Goal: Task Accomplishment & Management: Use online tool/utility

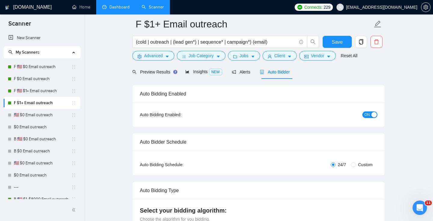
click at [119, 8] on link "Dashboard" at bounding box center [115, 7] width 27 height 5
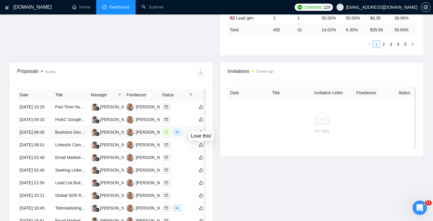
scroll to position [190, 0]
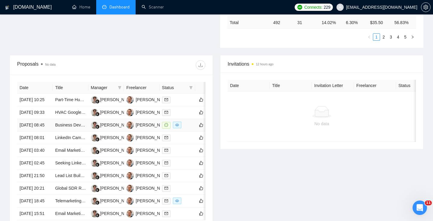
click at [42, 131] on td "[DATE] 08:45" at bounding box center [34, 125] width 35 height 13
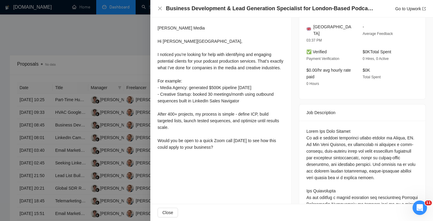
scroll to position [166, 0]
click at [87, 162] on div at bounding box center [216, 110] width 433 height 221
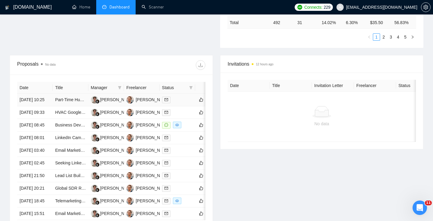
click at [65, 106] on td "Part-Time HubSpot Outbound Marketing Support" at bounding box center [70, 100] width 35 height 13
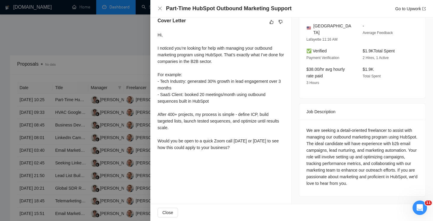
click at [148, 151] on div at bounding box center [216, 110] width 433 height 221
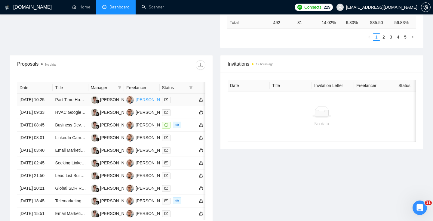
click at [143, 101] on div "[PERSON_NAME]" at bounding box center [153, 99] width 35 height 7
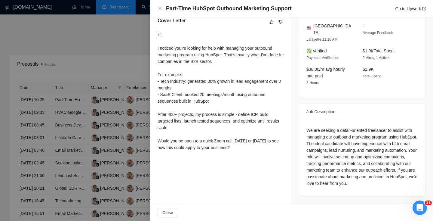
click at [56, 138] on div at bounding box center [216, 110] width 433 height 221
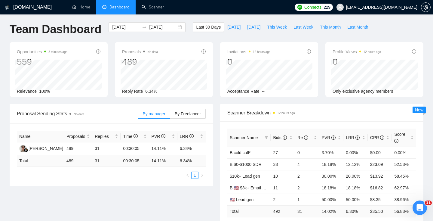
scroll to position [1, 0]
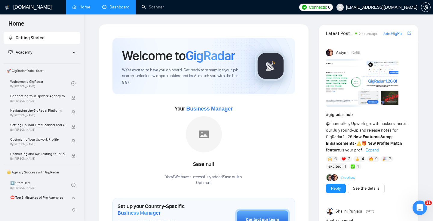
click at [332, 158] on div "6" at bounding box center [332, 159] width 13 height 6
click at [345, 158] on img at bounding box center [344, 159] width 4 height 4
click at [371, 150] on span "Expand" at bounding box center [373, 149] width 14 height 5
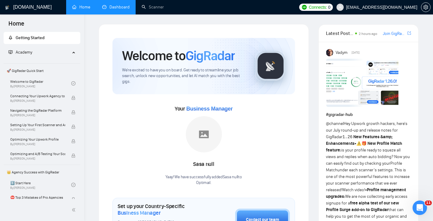
click at [121, 5] on link "Dashboard" at bounding box center [115, 7] width 27 height 5
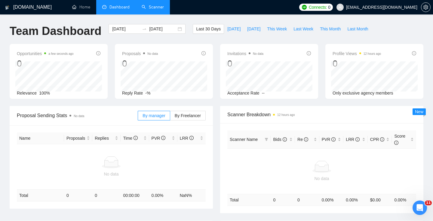
click at [148, 10] on link "Scanner" at bounding box center [153, 7] width 22 height 5
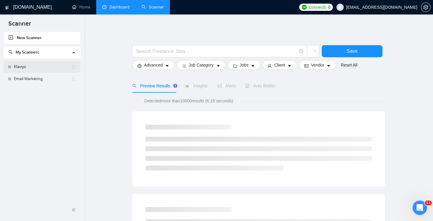
click at [26, 69] on link "Klaviyo" at bounding box center [42, 67] width 57 height 12
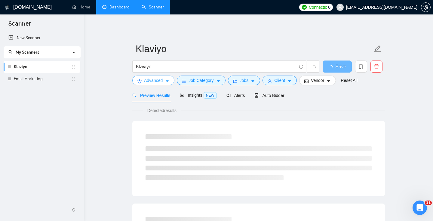
click at [151, 81] on span "Advanced" at bounding box center [153, 80] width 19 height 7
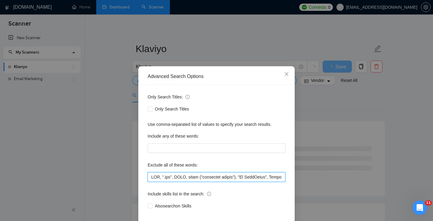
click at [151, 179] on input "text" at bounding box center [217, 177] width 138 height 10
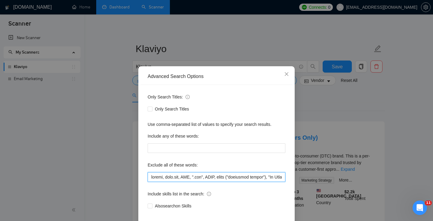
click at [220, 178] on input "text" at bounding box center [217, 177] width 138 height 10
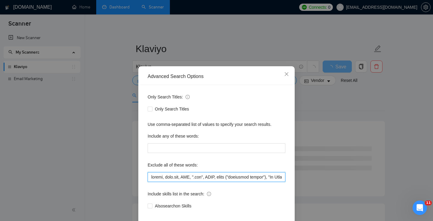
scroll to position [29, 0]
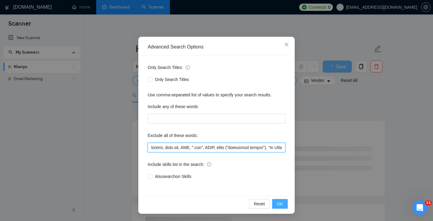
type input "zapier, [DOMAIN_NAME], DNS, ".svg", BIMI, email ("marketing agency"), "Go HighL…"
click at [279, 202] on span "OK" at bounding box center [280, 203] width 6 height 7
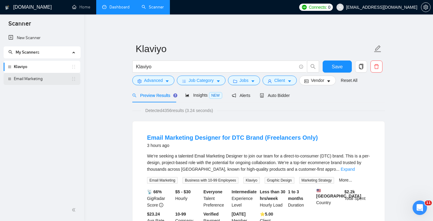
click at [20, 79] on link "Email Marketing" at bounding box center [42, 79] width 57 height 12
click at [333, 69] on span "Save" at bounding box center [337, 67] width 11 height 8
click at [29, 76] on link "Email Marketing" at bounding box center [42, 79] width 57 height 12
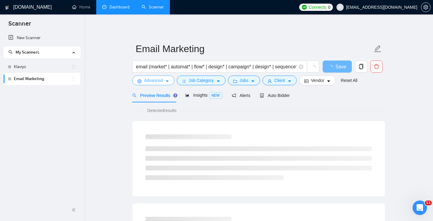
click at [151, 79] on span "Advanced" at bounding box center [153, 80] width 19 height 7
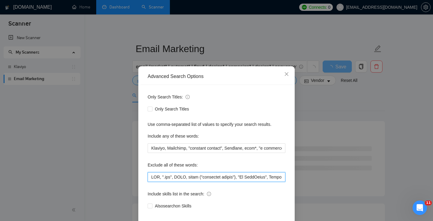
click at [167, 178] on input "text" at bounding box center [217, 177] width 138 height 10
paste input "zapier, [DOMAIN_NAME], DNS, ".svg", BIMI, email ("marketing agency"), "Go HighL…"
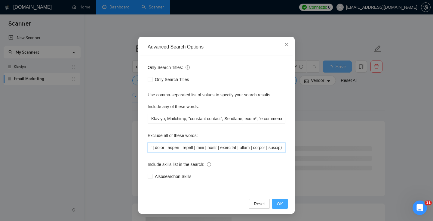
type input "zapier, [DOMAIN_NAME], DNS, ".svg", BIMI, email ("marketing agency"), "Go HighL…"
click at [283, 205] on button "OK" at bounding box center [280, 204] width 16 height 10
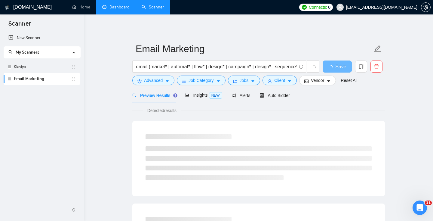
scroll to position [0, 0]
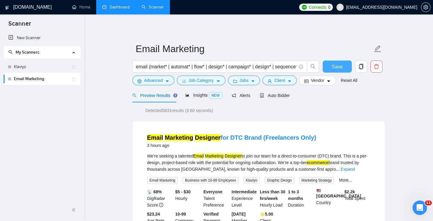
click at [331, 65] on button "Save" at bounding box center [337, 66] width 29 height 12
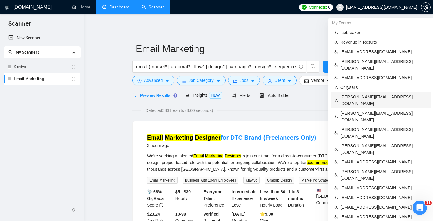
drag, startPoint x: 359, startPoint y: 88, endPoint x: 174, endPoint y: 65, distance: 186.4
click at [359, 94] on span "[PERSON_NAME][EMAIL_ADDRESS][DOMAIN_NAME]" at bounding box center [383, 100] width 87 height 13
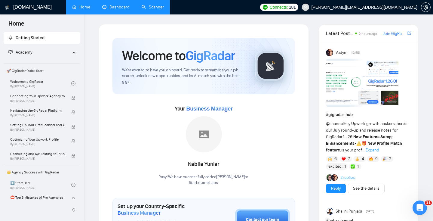
click at [121, 8] on link "Dashboard" at bounding box center [115, 7] width 27 height 5
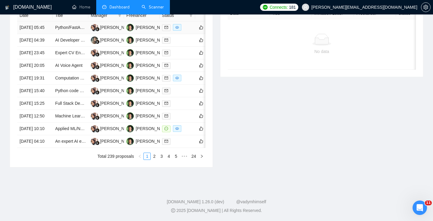
scroll to position [291, 0]
click at [40, 135] on td "[DATE] 10:10" at bounding box center [34, 128] width 35 height 13
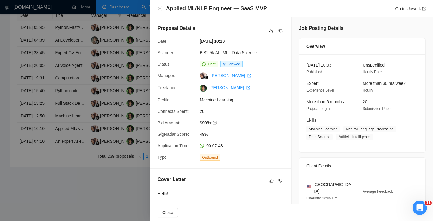
click at [71, 151] on div at bounding box center [216, 110] width 433 height 221
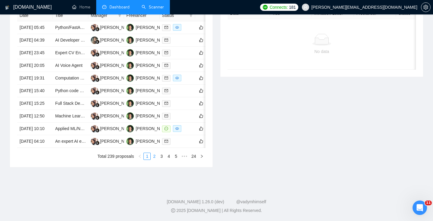
click at [154, 159] on link "2" at bounding box center [154, 156] width 7 height 7
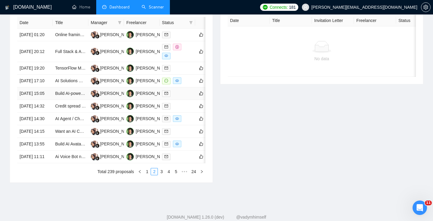
scroll to position [293, 0]
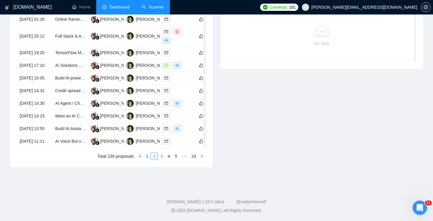
click at [159, 159] on link "3" at bounding box center [161, 156] width 7 height 7
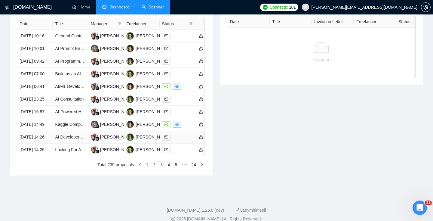
scroll to position [266, 0]
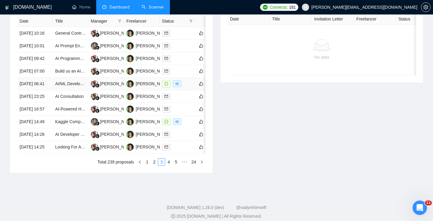
click at [77, 90] on td "AI/ML Developer Interviewer and Report Writer" at bounding box center [70, 84] width 35 height 13
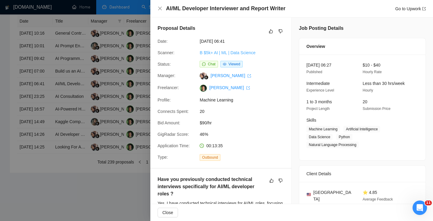
click at [212, 53] on link "B $5k+ AI | ML | Data Science" at bounding box center [228, 52] width 56 height 5
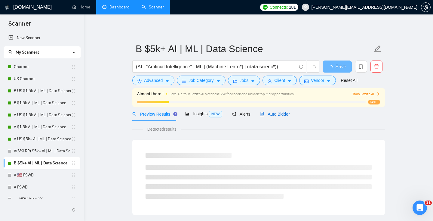
click at [269, 114] on span "Auto Bidder" at bounding box center [275, 114] width 30 height 5
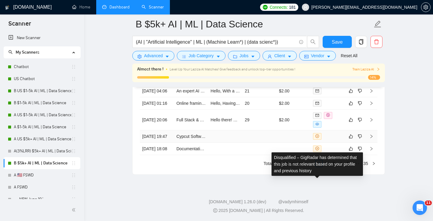
scroll to position [1650, 0]
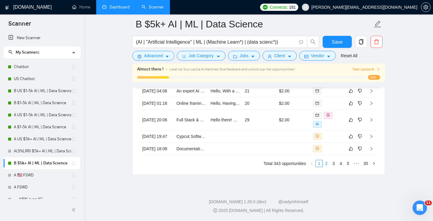
click at [326, 163] on link "2" at bounding box center [326, 163] width 7 height 7
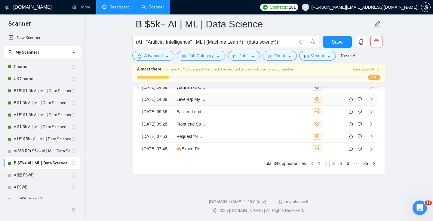
scroll to position [1628, 0]
click at [333, 167] on link "3" at bounding box center [333, 163] width 7 height 7
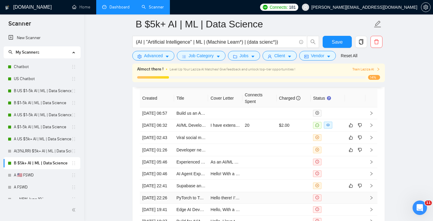
scroll to position [1509, 0]
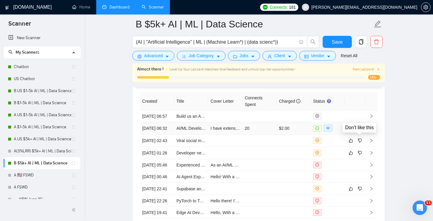
click at [361, 130] on icon "dislike" at bounding box center [360, 128] width 4 height 4
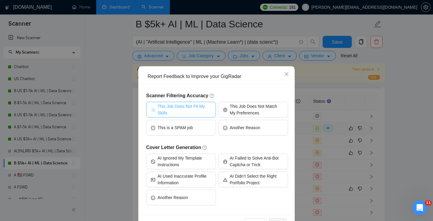
click at [182, 109] on span "This Job Does Not Fit My Skills" at bounding box center [185, 109] width 54 height 13
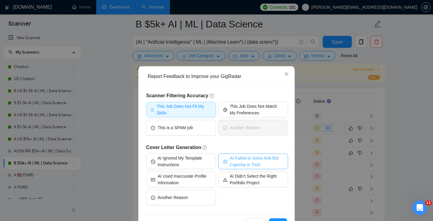
scroll to position [19, 0]
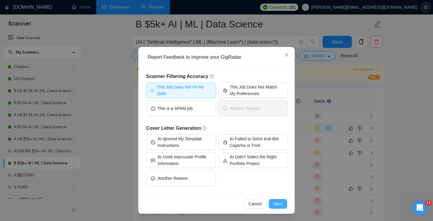
click at [279, 202] on span "Next" at bounding box center [278, 203] width 9 height 7
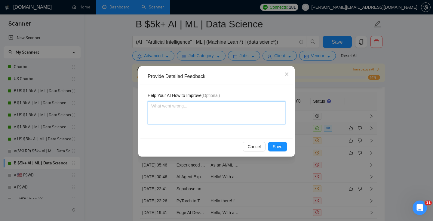
click at [190, 108] on textarea at bounding box center [217, 112] width 138 height 23
paste textarea "irrelevant as they are looking for people to help interview candidates"
type textarea "irrelevant as they are looking for people to help interview candidates"
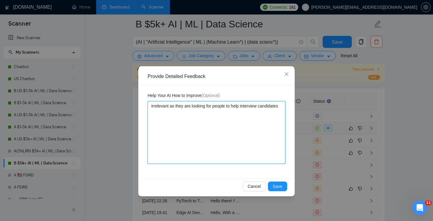
type textarea "irrelevant as they are looking for people to help interview candidates"
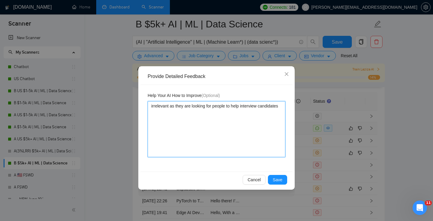
type textarea "irrelevant as they are looking for people to help interview candidates"
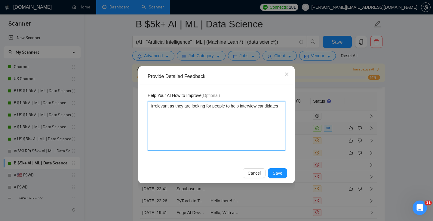
type textarea "irrelevant as they are looking for people to help interview candidates"
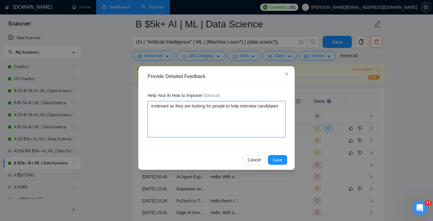
type textarea "irrelevant as they are looking for people to help interview candidates"
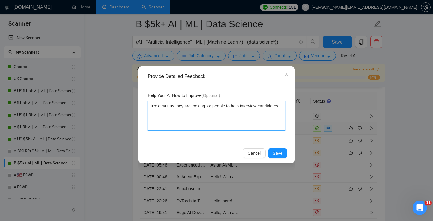
type textarea "irrelevant as they are looking for people to help interview candidates"
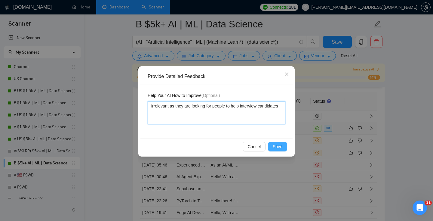
type textarea "irrelevant as they are looking for people to help interview candidates"
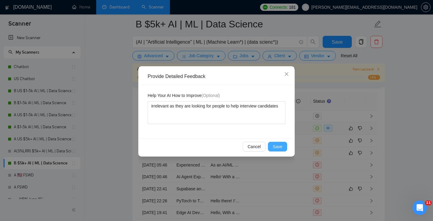
click at [279, 146] on span "Save" at bounding box center [278, 146] width 10 height 7
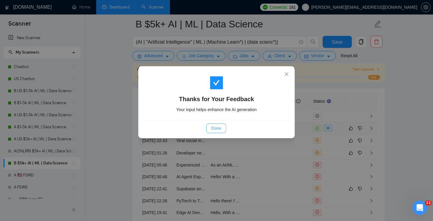
click at [215, 131] on span "Done" at bounding box center [216, 128] width 10 height 7
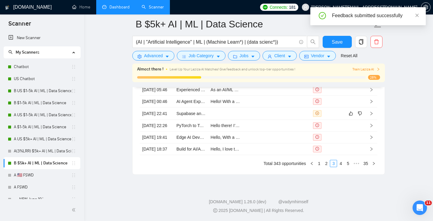
scroll to position [1607, 0]
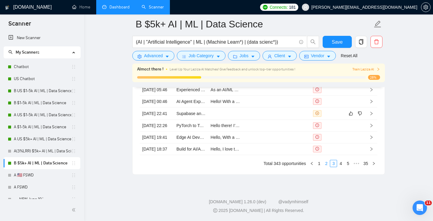
click at [327, 167] on link "2" at bounding box center [326, 163] width 7 height 7
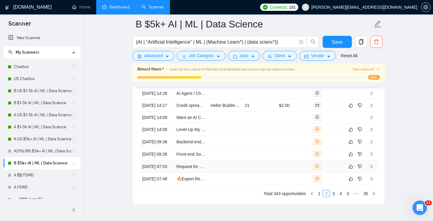
scroll to position [1535, 0]
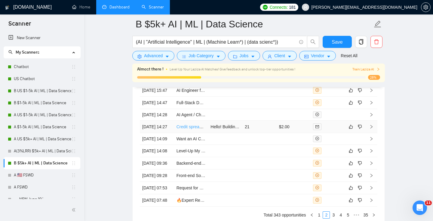
click at [186, 129] on link "Credit spread scanner" at bounding box center [197, 126] width 41 height 5
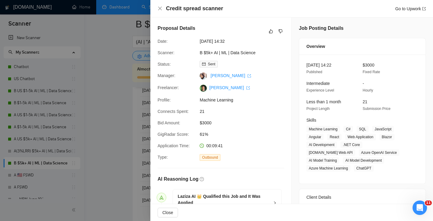
click at [113, 134] on div at bounding box center [216, 110] width 433 height 221
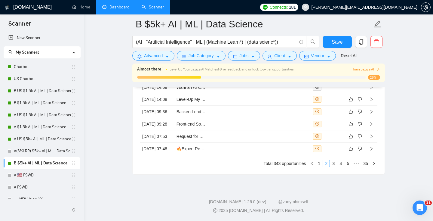
scroll to position [1615, 0]
click at [318, 167] on link "1" at bounding box center [319, 163] width 7 height 7
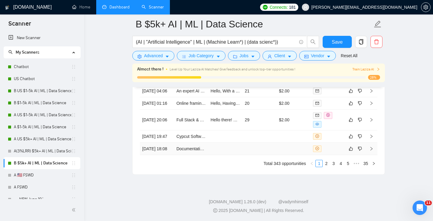
scroll to position [1609, 0]
click at [202, 130] on td "Full Stack & AI/ML Developer (Consultant) — Context-Aware Marketing MVP" at bounding box center [191, 119] width 34 height 21
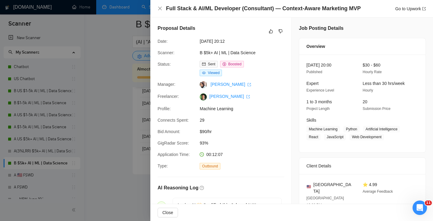
click at [121, 146] on div at bounding box center [216, 110] width 433 height 221
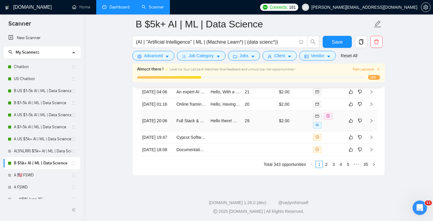
scroll to position [1593, 0]
click at [186, 111] on td "Online framing platform need a fractional CTO" at bounding box center [191, 105] width 34 height 12
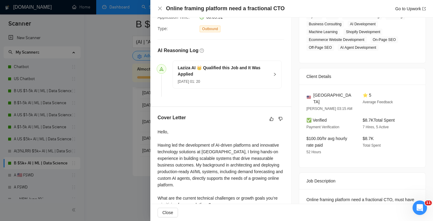
scroll to position [128, 0]
click at [261, 74] on h5 "Laziza AI 👑 Qualified this Job and It Was Applied" at bounding box center [224, 71] width 92 height 13
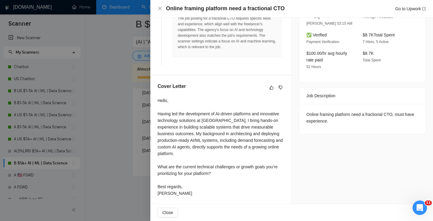
scroll to position [215, 0]
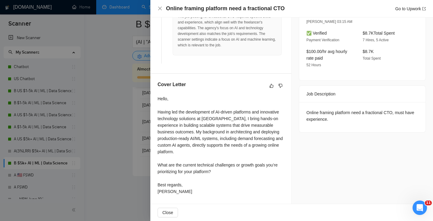
click at [89, 96] on div at bounding box center [216, 110] width 433 height 221
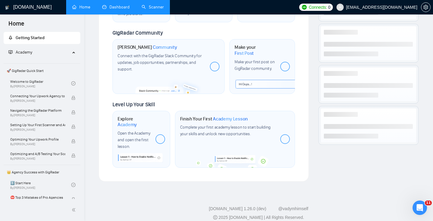
scroll to position [289, 0]
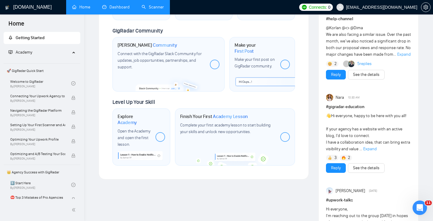
click at [157, 8] on link "Scanner" at bounding box center [153, 7] width 22 height 5
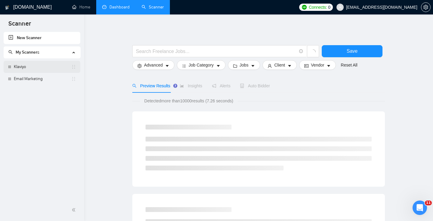
click at [38, 66] on link "Klaviyo" at bounding box center [42, 67] width 57 height 12
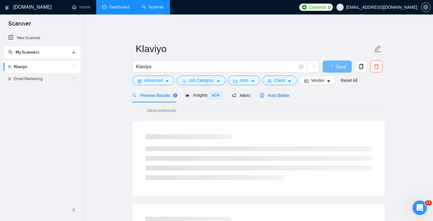
click at [278, 95] on span "Auto Bidder" at bounding box center [275, 95] width 30 height 5
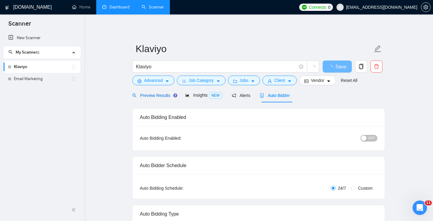
click at [149, 98] on div "Preview Results" at bounding box center [153, 95] width 43 height 7
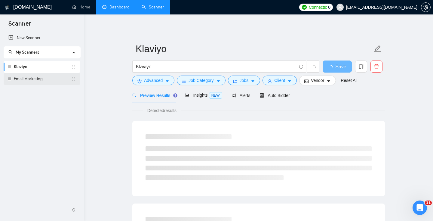
click at [39, 80] on link "Email Marketing" at bounding box center [42, 79] width 57 height 12
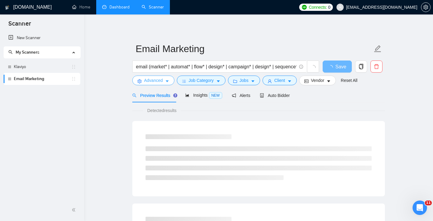
click at [159, 82] on span "Advanced" at bounding box center [153, 80] width 19 height 7
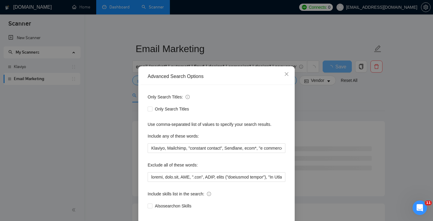
click at [103, 99] on div "Advanced Search Options Only Search Titles: Only Search Titles Use comma-separa…" at bounding box center [216, 110] width 433 height 221
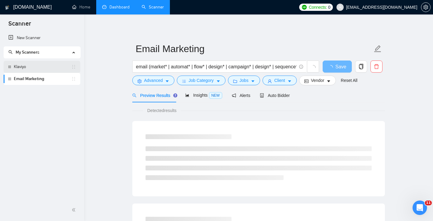
click at [37, 65] on link "Klaviyo" at bounding box center [42, 67] width 57 height 12
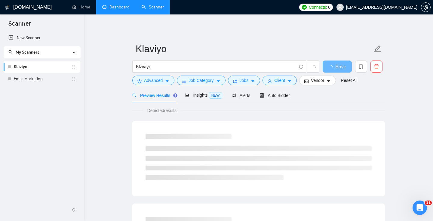
click at [115, 8] on link "Dashboard" at bounding box center [115, 7] width 27 height 5
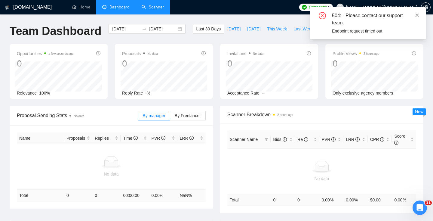
click at [416, 15] on icon "close" at bounding box center [417, 15] width 4 height 4
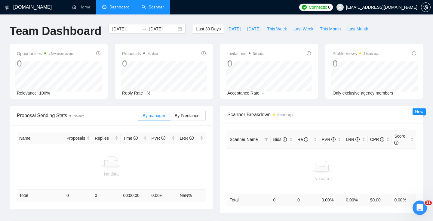
click at [150, 9] on link "Scanner" at bounding box center [153, 7] width 22 height 5
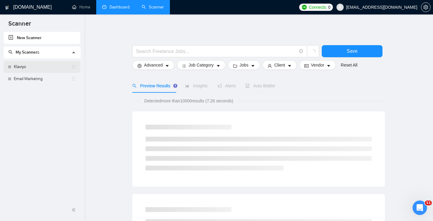
click at [32, 68] on link "Klaviyo" at bounding box center [42, 67] width 57 height 12
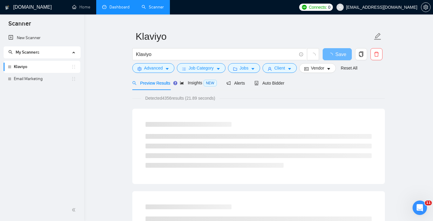
scroll to position [15, 0]
